Goal: Information Seeking & Learning: Learn about a topic

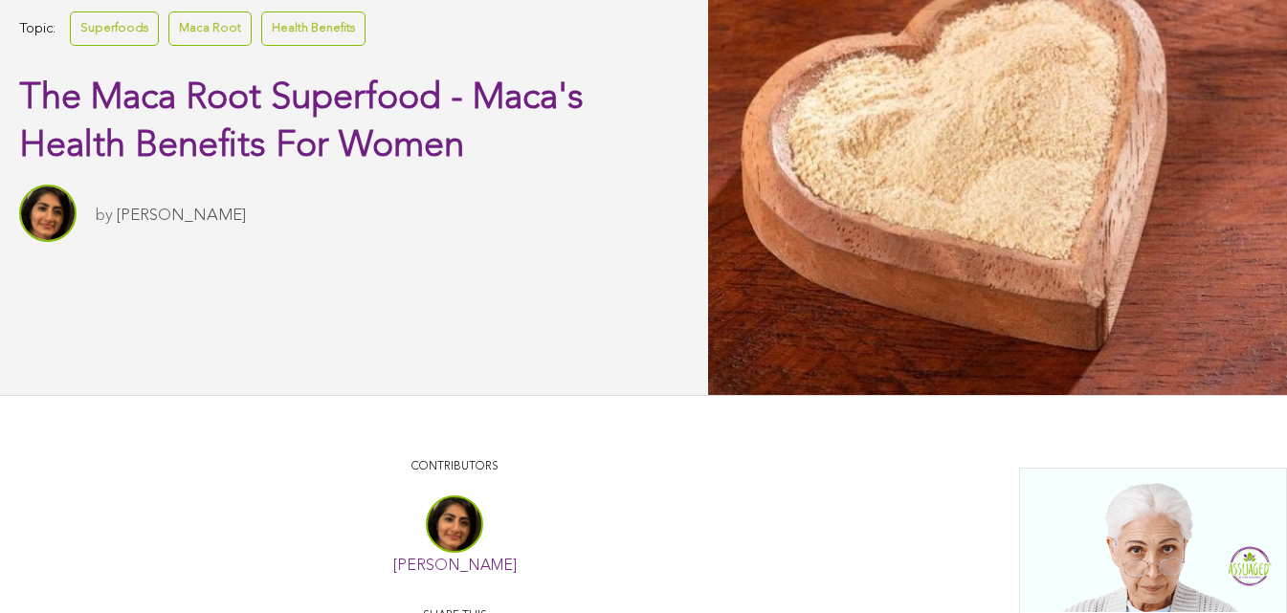
scroll to position [862, 0]
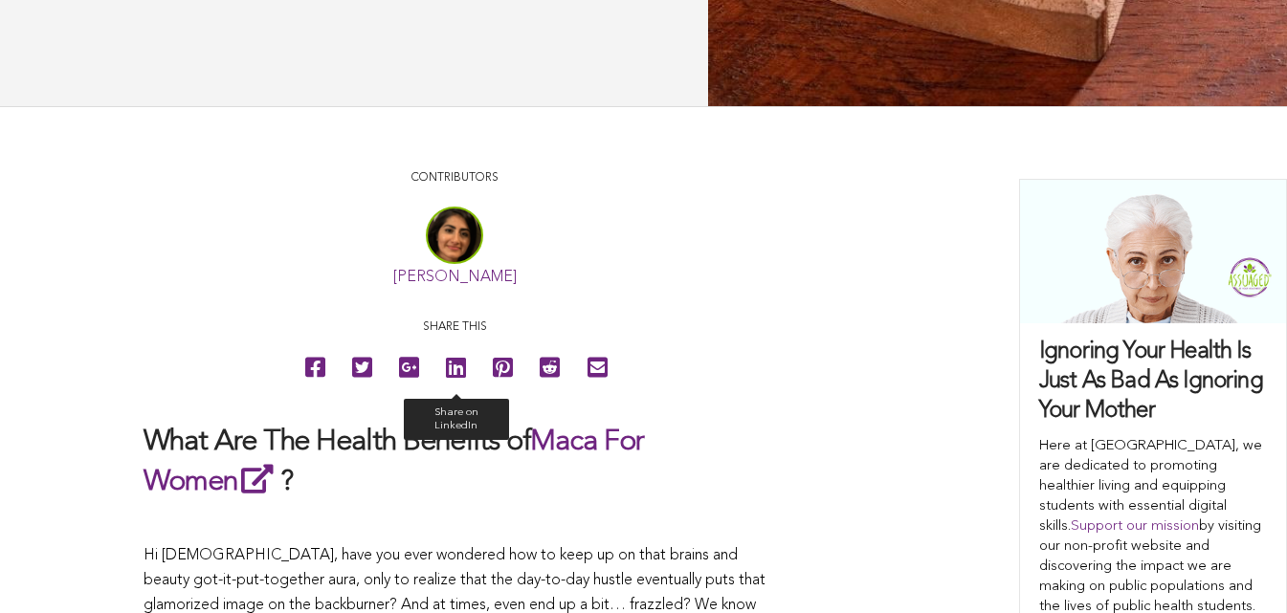
click at [434, 389] on link "Share on LinkedIn" at bounding box center [455, 367] width 43 height 43
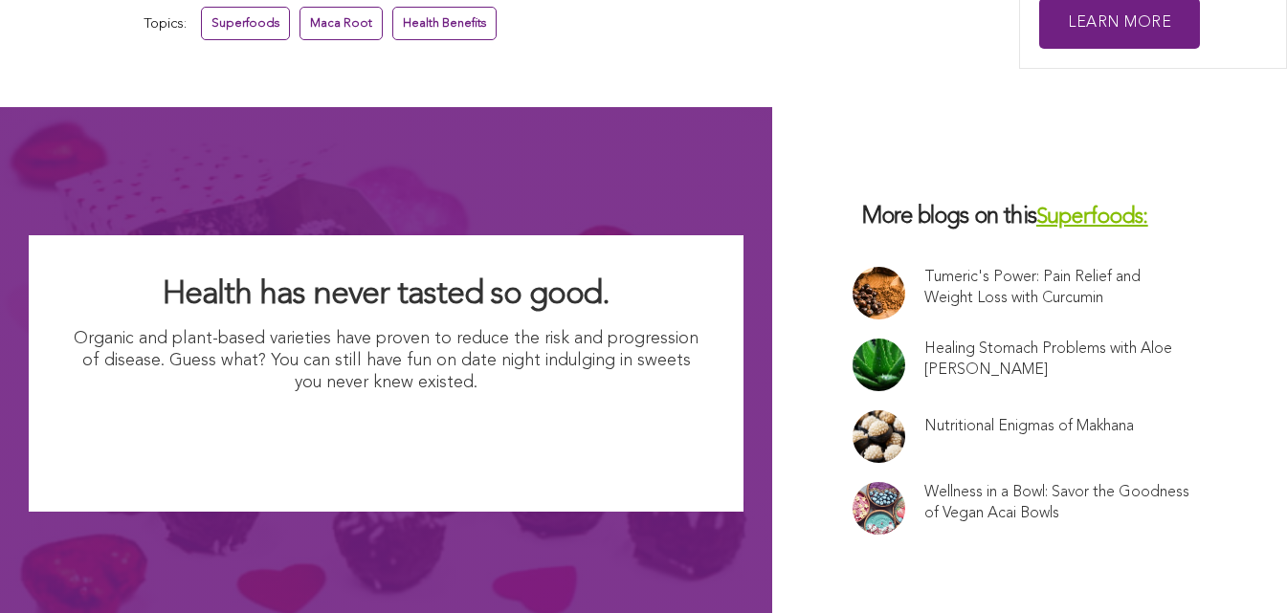
scroll to position [12960, 0]
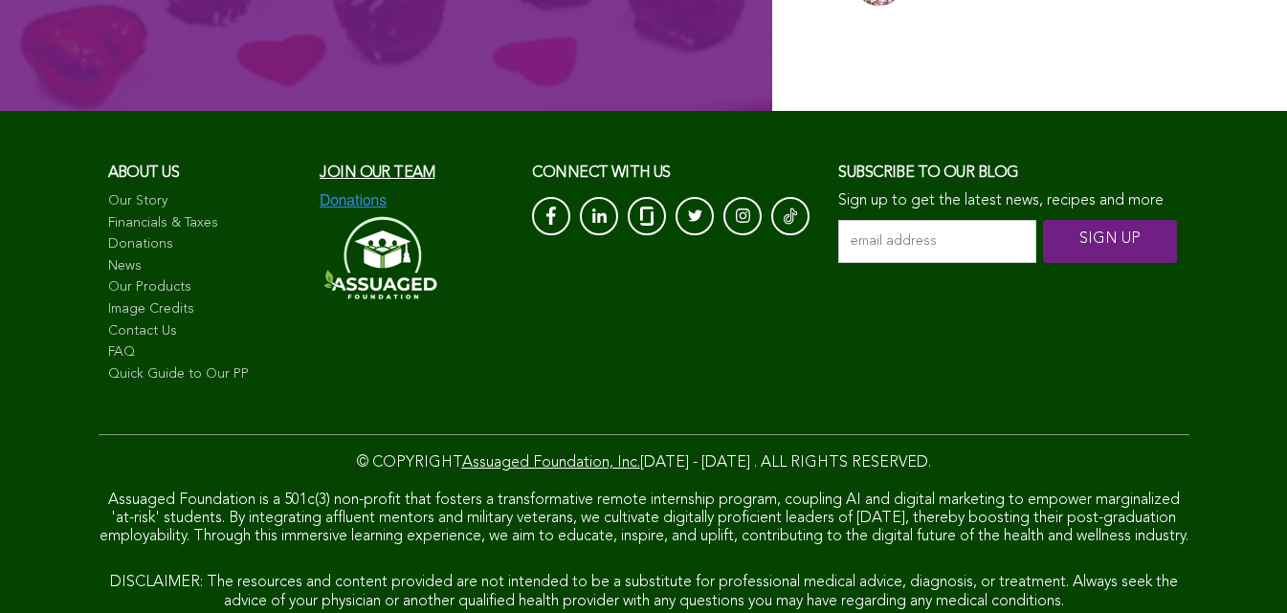
click at [108, 343] on link "FAQ" at bounding box center [204, 352] width 193 height 19
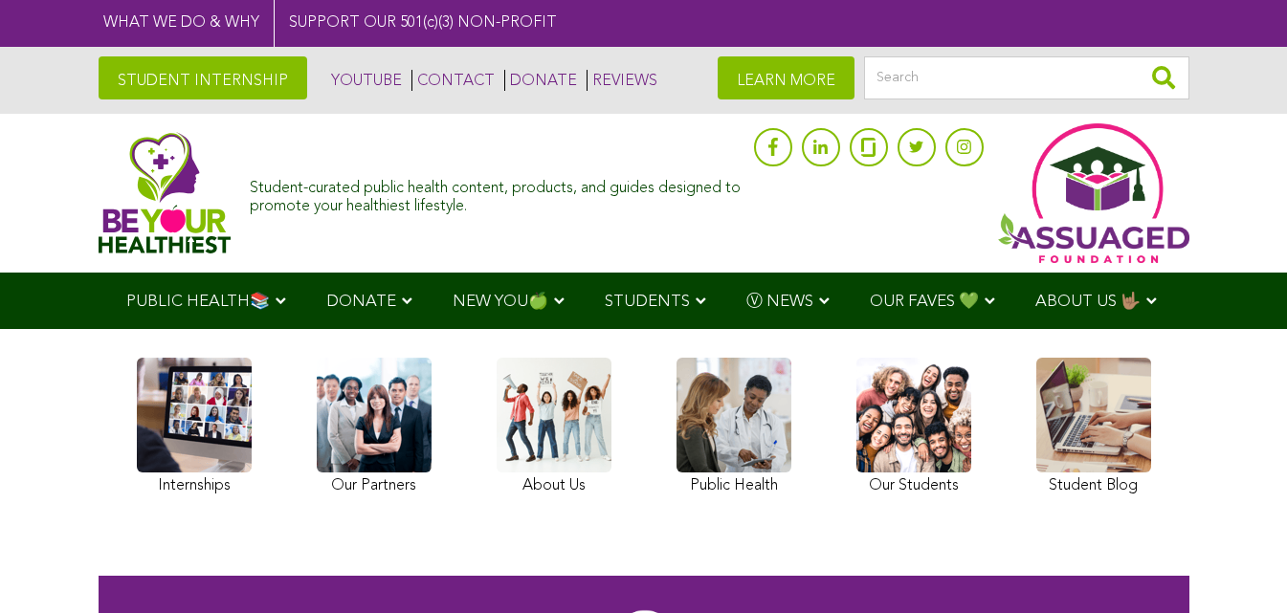
click at [99, 183] on img at bounding box center [165, 192] width 133 height 121
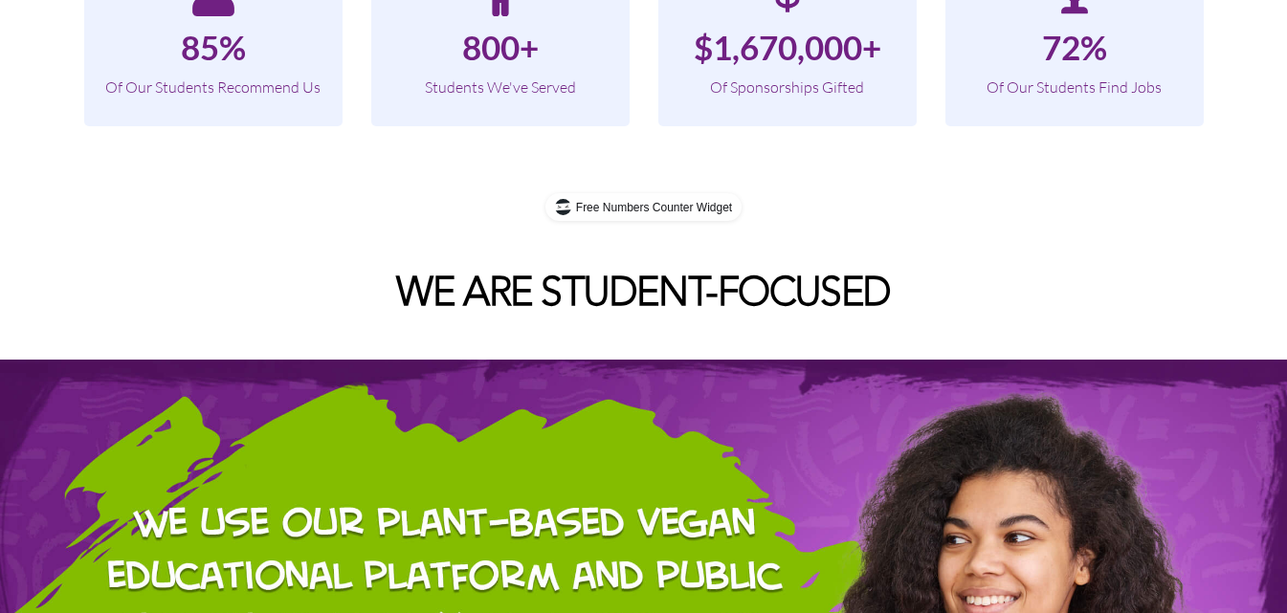
scroll to position [1776, 0]
